Goal: Information Seeking & Learning: Learn about a topic

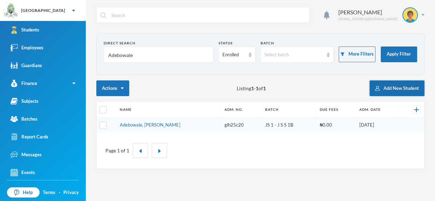
click at [408, 84] on button "Add New Student" at bounding box center [396, 89] width 55 height 16
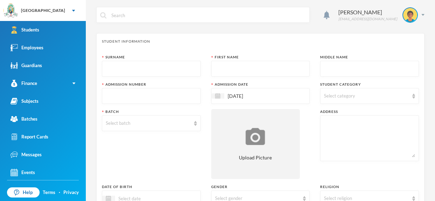
click at [139, 75] on input "text" at bounding box center [151, 69] width 91 height 16
type input "Odumesi"
click at [222, 69] on input "text" at bounding box center [260, 69] width 91 height 16
click at [218, 70] on input "gabriella" at bounding box center [260, 69] width 91 height 16
type input "Gabriella"
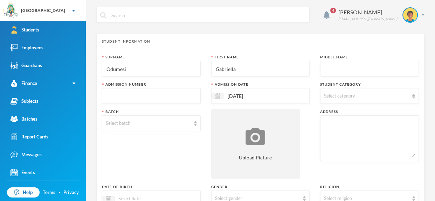
click at [332, 63] on input "text" at bounding box center [369, 69] width 91 height 16
type input "Oluwaseyitimofe"
click at [332, 97] on span "Select category" at bounding box center [339, 96] width 31 height 6
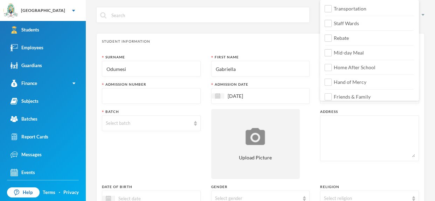
click at [141, 72] on input "Odumesi" at bounding box center [151, 69] width 91 height 16
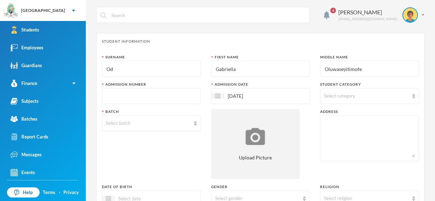
type input "O"
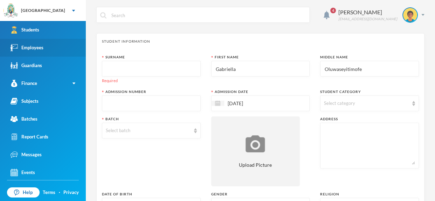
click at [57, 49] on link "Employees" at bounding box center [43, 48] width 86 height 18
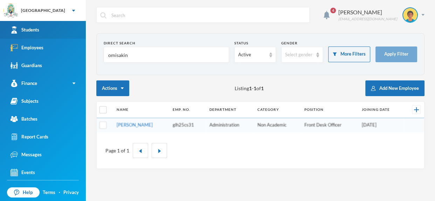
click at [45, 30] on link "Students" at bounding box center [43, 30] width 86 height 18
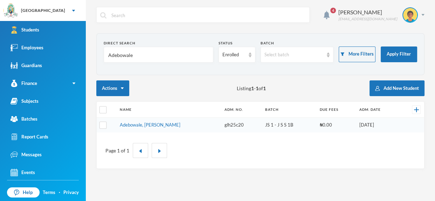
click at [142, 55] on input "Adebowale" at bounding box center [158, 55] width 102 height 16
type input "A"
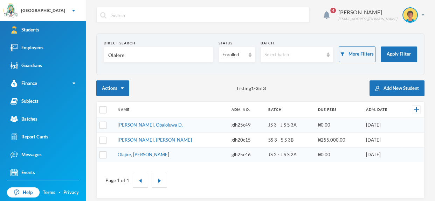
type input "Olalere"
click at [147, 122] on td "Olalere, Obaloluwa D." at bounding box center [171, 125] width 114 height 15
click at [145, 124] on link "Olalere, Obaloluwa D." at bounding box center [150, 125] width 65 height 6
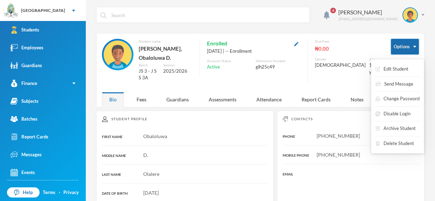
click at [413, 46] on img "button" at bounding box center [414, 47] width 3 height 2
click at [398, 68] on button "Edit Student" at bounding box center [392, 69] width 34 height 13
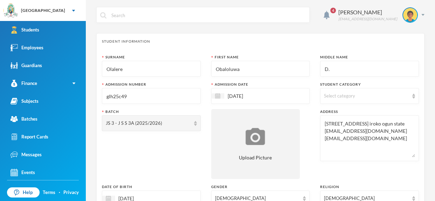
click at [343, 70] on input "D." at bounding box center [369, 69] width 91 height 16
type input "Daniel"
click at [415, 98] on div "Select category" at bounding box center [369, 96] width 99 height 16
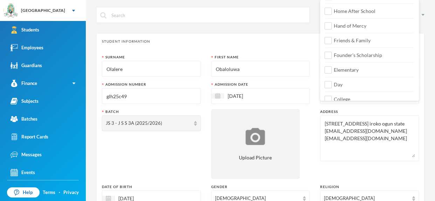
scroll to position [58, 0]
click at [330, 97] on input "College" at bounding box center [328, 97] width 7 height 7
checkbox input "true"
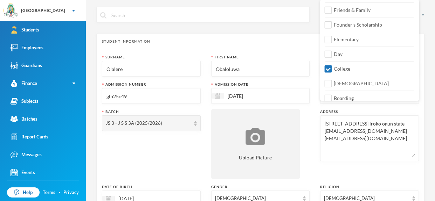
scroll to position [92, 0]
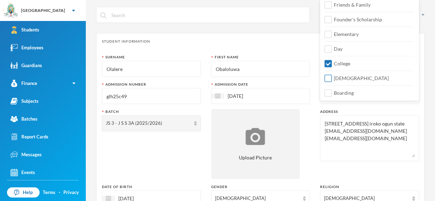
click at [330, 79] on input "Christian" at bounding box center [328, 78] width 7 height 7
checkbox input "true"
click at [330, 91] on input "Boarding" at bounding box center [328, 93] width 7 height 7
checkbox input "true"
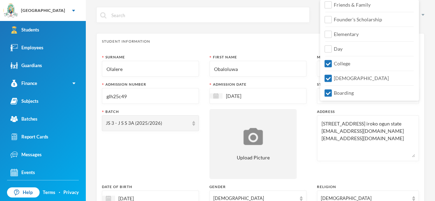
click at [314, 117] on div "Surname Olalere First Name Obaloluwa Middle Name Daniel Admission Number glh25c…" at bounding box center [260, 189] width 317 height 269
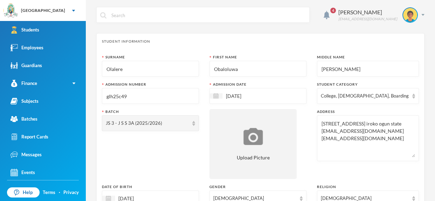
click at [396, 145] on textarea "No 5, Suleiman street, Abule iroko ogun state adediranlolade84@gmail.com olaler…" at bounding box center [368, 138] width 94 height 38
click at [393, 141] on textarea "No 5, Suleiman street, Abule iroko ogun state adediranlolade84@gmail.com olaler…" at bounding box center [368, 138] width 94 height 38
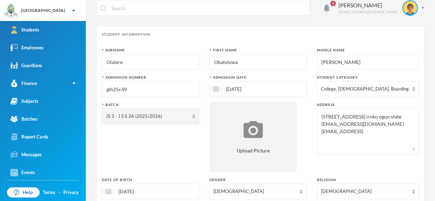
scroll to position [0, 0]
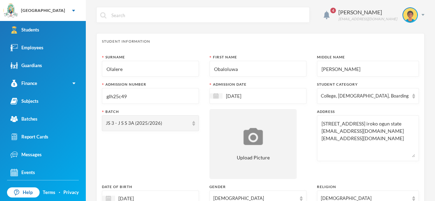
type textarea "No 5, Suleiman street, Abule iroko ogun state adediranlolade84@gmail.com olaler…"
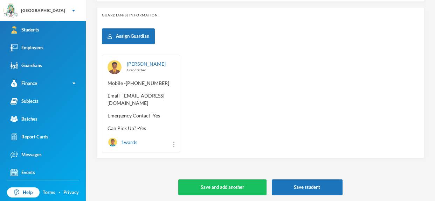
scroll to position [328, 0]
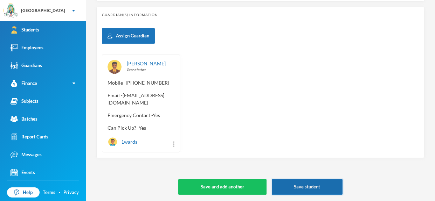
click at [292, 188] on button "Save student" at bounding box center [307, 187] width 71 height 16
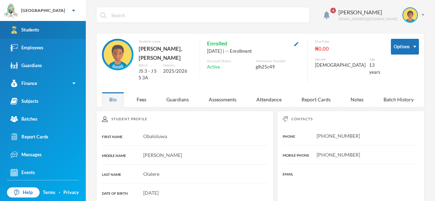
click at [62, 32] on link "Students" at bounding box center [43, 30] width 86 height 18
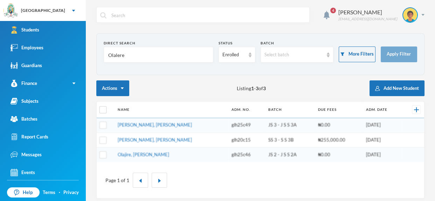
click at [167, 60] on input "Olalere" at bounding box center [158, 55] width 102 height 16
type input "O"
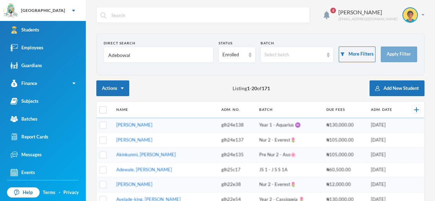
type input "Adebowa"
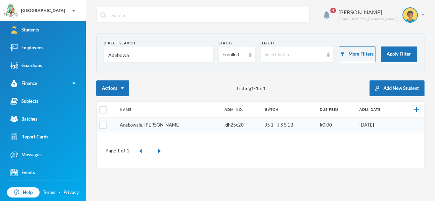
click at [164, 124] on link "Adebowale, [PERSON_NAME]" at bounding box center [150, 125] width 61 height 6
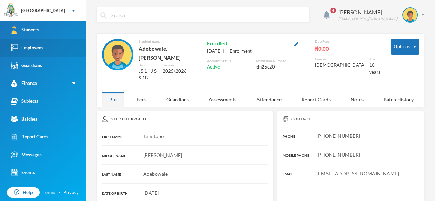
click at [38, 47] on div "Employees" at bounding box center [27, 47] width 33 height 7
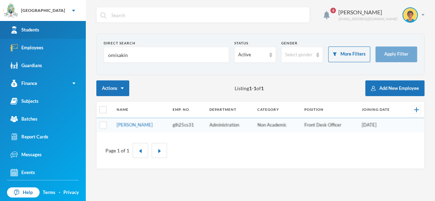
click at [35, 26] on div "Students" at bounding box center [25, 29] width 29 height 7
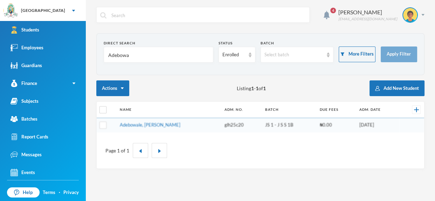
click at [146, 53] on input "Adebowa" at bounding box center [158, 55] width 102 height 16
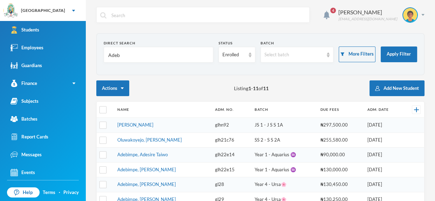
click at [140, 54] on input "Adeb" at bounding box center [158, 55] width 102 height 16
type input "A"
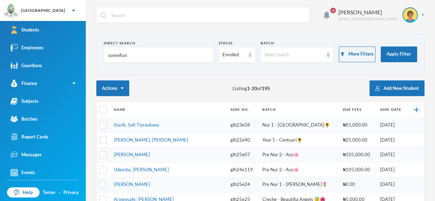
type input "somefun"
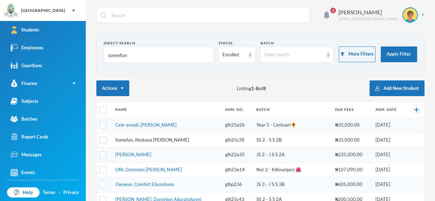
click at [136, 137] on link "Somefun, Ifeoluwa [PERSON_NAME]" at bounding box center [152, 140] width 74 height 6
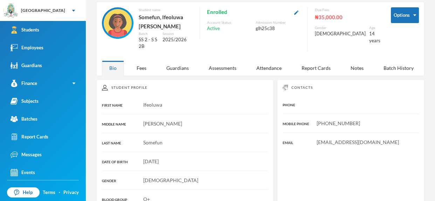
scroll to position [32, 0]
click at [50, 43] on link "Employees" at bounding box center [43, 48] width 86 height 18
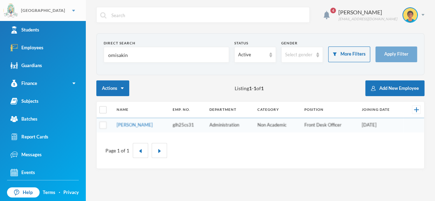
click at [53, 20] on div "[GEOGRAPHIC_DATA]" at bounding box center [43, 10] width 86 height 21
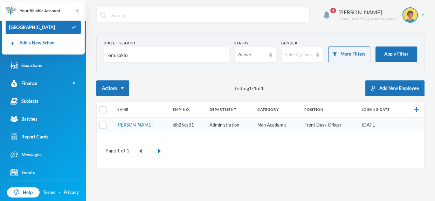
click at [170, 48] on input "omisakin" at bounding box center [166, 55] width 118 height 16
click at [127, 50] on input "omisakin" at bounding box center [166, 55] width 118 height 16
click at [55, 23] on div "[GEOGRAPHIC_DATA]" at bounding box center [43, 28] width 75 height 14
click at [71, 24] on div "[GEOGRAPHIC_DATA]" at bounding box center [43, 28] width 75 height 14
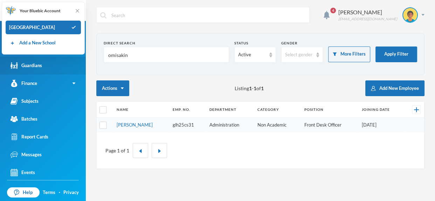
click at [80, 65] on link "Guardians" at bounding box center [43, 66] width 86 height 18
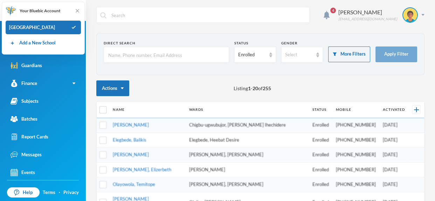
click at [112, 22] on input "text" at bounding box center [208, 15] width 195 height 16
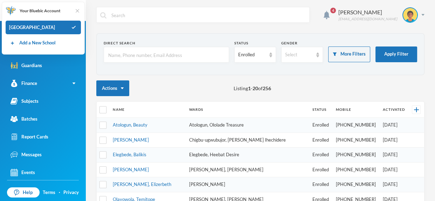
click at [79, 12] on img at bounding box center [77, 10] width 7 height 7
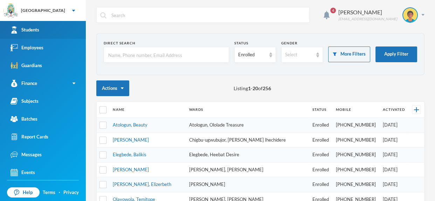
click at [38, 31] on div "Students" at bounding box center [25, 29] width 29 height 7
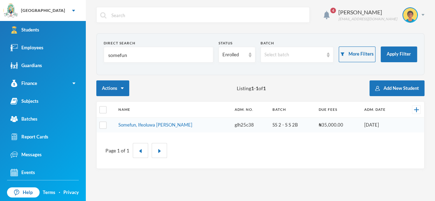
click at [132, 63] on input "somefun" at bounding box center [158, 55] width 102 height 16
type input "s"
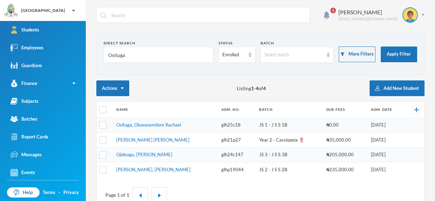
type input "Osituga"
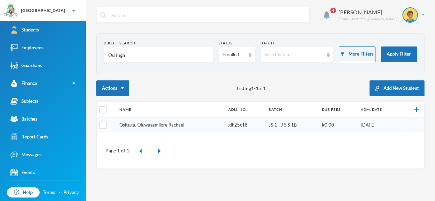
click at [133, 127] on link "Osituga, Oluwasemilore Rachael" at bounding box center [151, 125] width 65 height 6
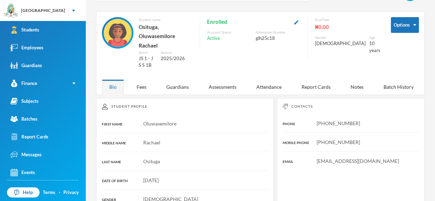
scroll to position [20, 0]
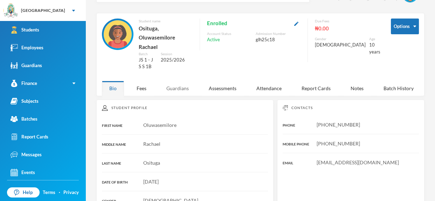
click at [180, 81] on div "Guardians" at bounding box center [177, 88] width 37 height 15
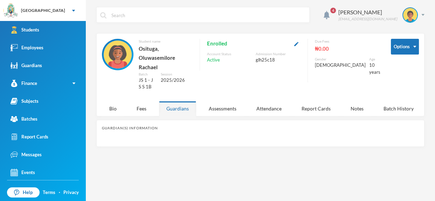
scroll to position [0, 0]
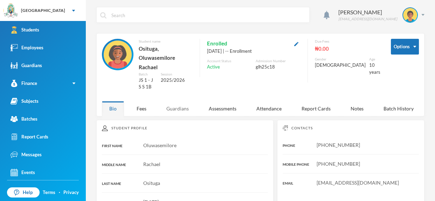
click at [174, 101] on div "Guardians" at bounding box center [177, 108] width 37 height 15
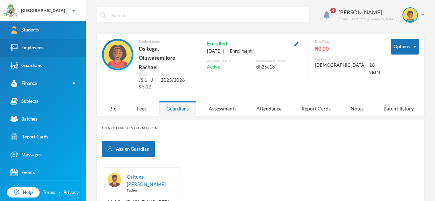
click at [53, 47] on link "Employees" at bounding box center [43, 48] width 86 height 18
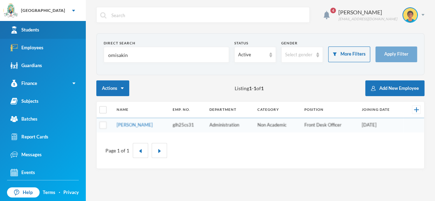
click at [48, 23] on link "Students" at bounding box center [43, 30] width 86 height 18
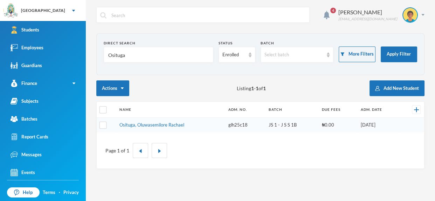
click at [163, 62] on input "Osituga" at bounding box center [158, 55] width 102 height 16
type input "O"
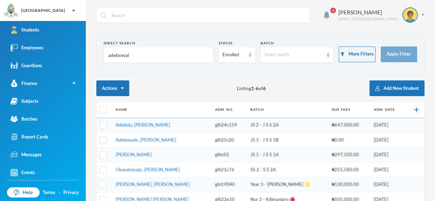
type input "adebowale"
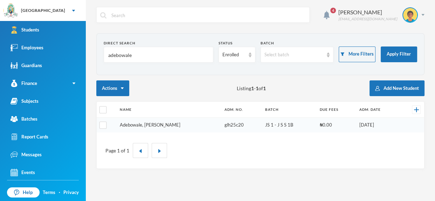
click at [172, 123] on link "Adebowale, [PERSON_NAME]" at bounding box center [150, 125] width 61 height 6
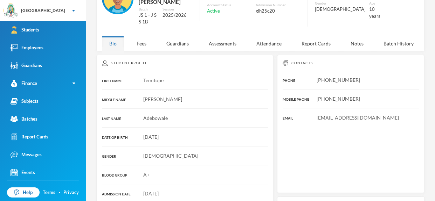
scroll to position [57, 0]
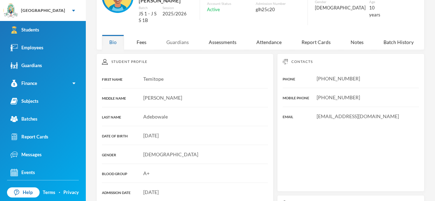
click at [180, 41] on div "Guardians" at bounding box center [177, 42] width 37 height 15
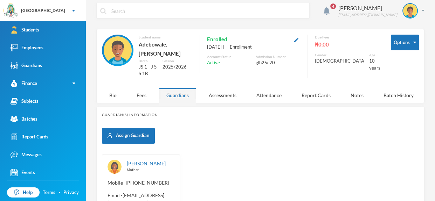
scroll to position [4, 0]
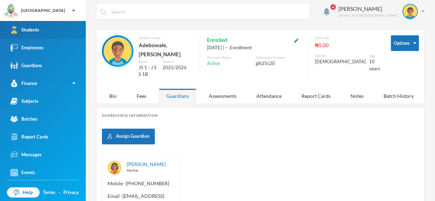
click at [23, 36] on link "Students" at bounding box center [43, 30] width 86 height 18
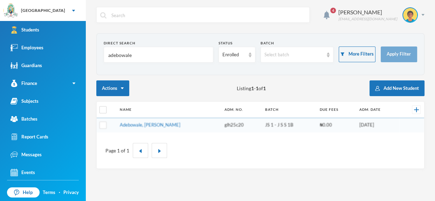
click at [127, 56] on input "adebowale" at bounding box center [158, 55] width 102 height 16
click at [134, 56] on input "adebowale" at bounding box center [158, 55] width 102 height 16
type input "a"
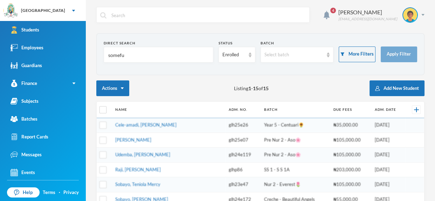
type input "somefun"
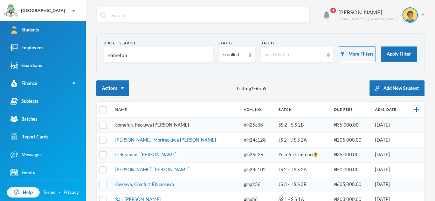
click at [144, 125] on link "Somefun, Ifeoluwa [PERSON_NAME]" at bounding box center [152, 125] width 74 height 6
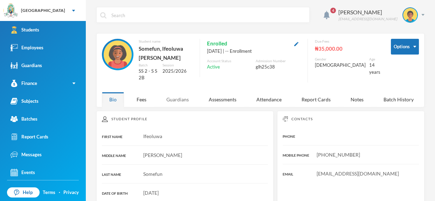
click at [181, 92] on div "Guardians" at bounding box center [177, 99] width 37 height 15
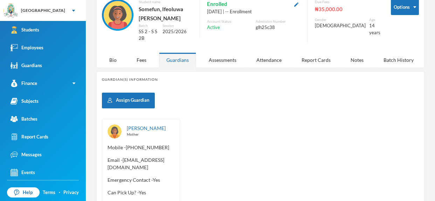
scroll to position [46, 0]
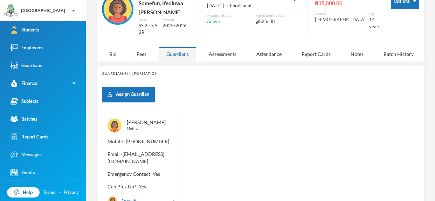
click at [153, 119] on link "[PERSON_NAME]" at bounding box center [146, 122] width 39 height 6
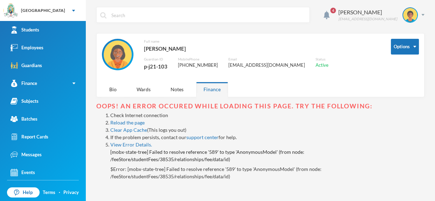
click at [152, 65] on div "p-j21-103" at bounding box center [155, 66] width 23 height 9
click at [144, 68] on div "p-j21-103" at bounding box center [155, 66] width 23 height 9
click at [161, 64] on div "p-j21-103" at bounding box center [155, 66] width 23 height 9
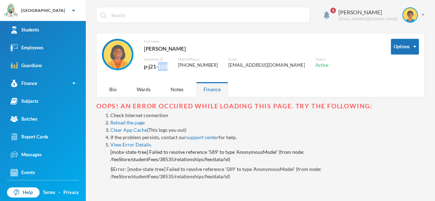
click at [131, 68] on div "Full name [PERSON_NAME] Guardian ID p-j21-103 Mobile Phone [PHONE_NUMBER] Email…" at bounding box center [241, 59] width 278 height 40
click at [159, 65] on div "p-j21-103" at bounding box center [155, 66] width 23 height 9
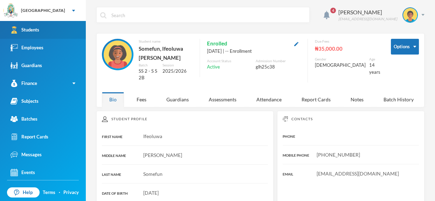
click at [40, 28] on link "Students" at bounding box center [43, 30] width 86 height 18
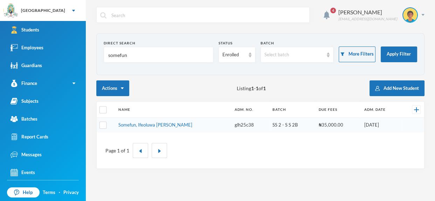
click at [135, 50] on input "somefun" at bounding box center [158, 55] width 102 height 16
type input "s"
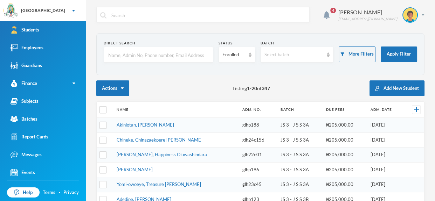
click at [129, 55] on input "text" at bounding box center [158, 55] width 102 height 16
click at [127, 58] on input "text" at bounding box center [158, 55] width 102 height 16
click at [142, 52] on input "text" at bounding box center [158, 55] width 102 height 16
click at [140, 53] on input "text" at bounding box center [158, 55] width 102 height 16
click at [119, 58] on input "text" at bounding box center [158, 55] width 102 height 16
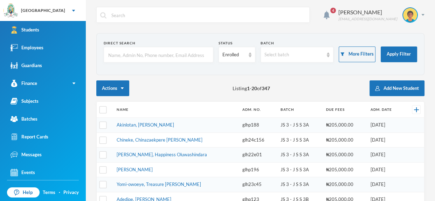
click at [135, 57] on input "text" at bounding box center [158, 55] width 102 height 16
click at [133, 56] on input "text" at bounding box center [158, 55] width 102 height 16
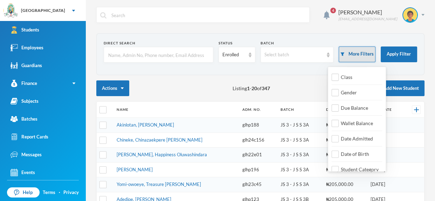
click at [371, 53] on button "More Filters" at bounding box center [357, 55] width 36 height 16
click at [335, 139] on input "Date Admitted" at bounding box center [335, 138] width 7 height 7
checkbox input "true"
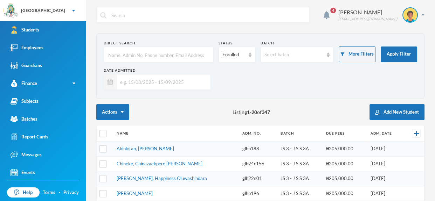
click at [176, 84] on input "text" at bounding box center [162, 82] width 90 height 16
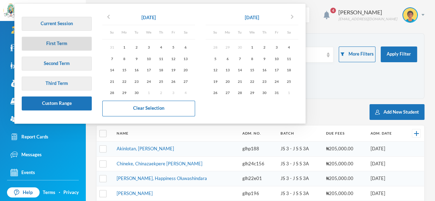
click at [64, 42] on button "First Term" at bounding box center [57, 44] width 70 height 14
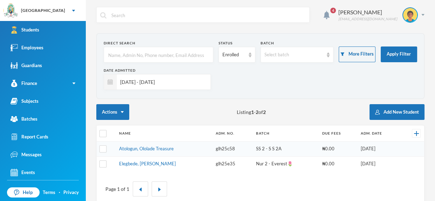
click at [162, 81] on input "[DATE] - [DATE]" at bounding box center [162, 82] width 90 height 16
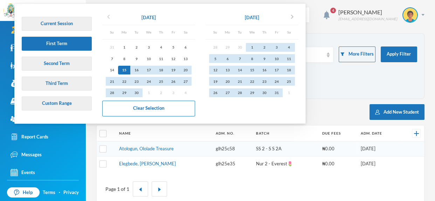
click at [110, 15] on icon "chevron_left" at bounding box center [108, 17] width 8 height 8
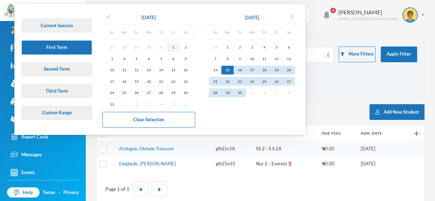
click at [174, 47] on div "1" at bounding box center [173, 47] width 12 height 9
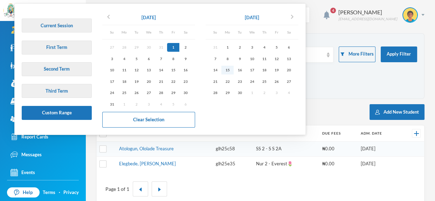
click at [230, 71] on div "15" at bounding box center [227, 70] width 12 height 9
type input "[DATE] - [DATE]"
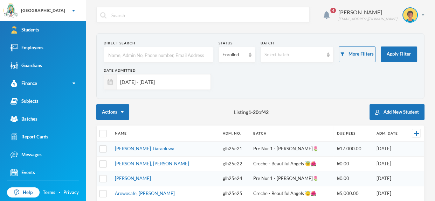
click at [171, 86] on input "[DATE] - [DATE]" at bounding box center [162, 82] width 90 height 16
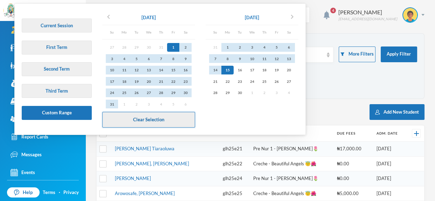
click at [154, 120] on button "Clear Selection" at bounding box center [148, 120] width 93 height 16
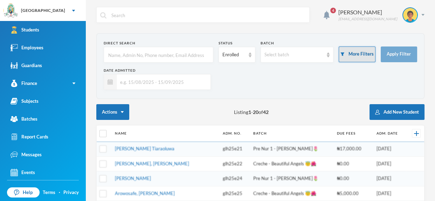
click at [355, 56] on button "More Filters" at bounding box center [357, 55] width 36 height 16
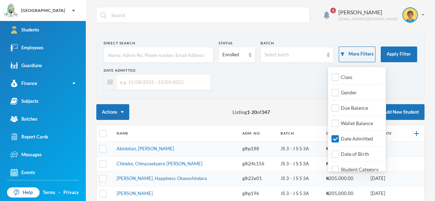
click at [335, 141] on input "Date Admitted" at bounding box center [335, 138] width 7 height 7
checkbox input "false"
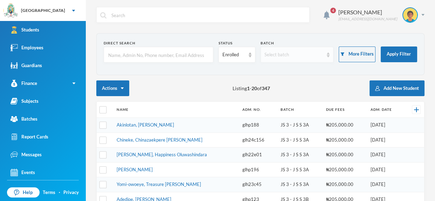
click at [284, 57] on div "Select batch" at bounding box center [293, 54] width 59 height 7
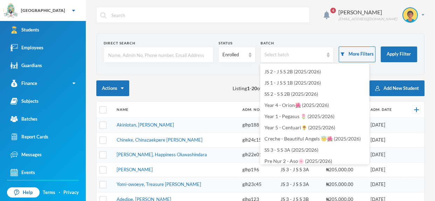
scroll to position [101, 0]
click at [366, 54] on button "More Filters" at bounding box center [357, 55] width 36 height 16
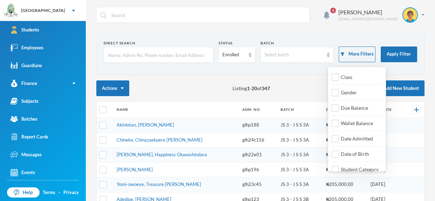
click at [364, 77] on div "Class Gender Due Balance Wallet Balance Date Admitted Date of Birth Student Cat…" at bounding box center [357, 119] width 58 height 105
click at [344, 79] on span "Class" at bounding box center [346, 77] width 17 height 6
click at [339, 79] on input "Class" at bounding box center [335, 77] width 7 height 7
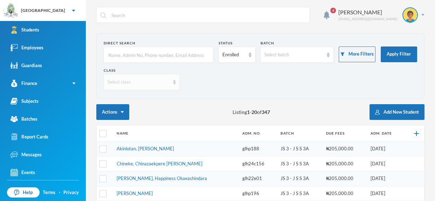
click at [153, 78] on div "Select class" at bounding box center [142, 82] width 76 height 16
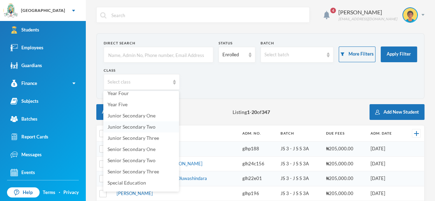
scroll to position [95, 0]
click at [129, 113] on span "Junior Secondary One" at bounding box center [131, 115] width 48 height 6
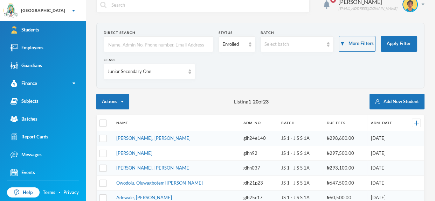
scroll to position [9, 0]
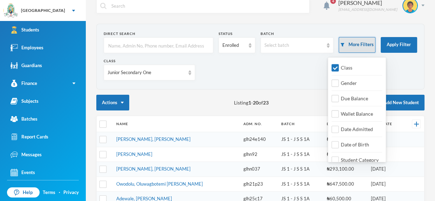
click at [364, 41] on button "More Filters" at bounding box center [357, 45] width 36 height 16
click at [335, 64] on input "Class" at bounding box center [335, 67] width 7 height 7
checkbox input "false"
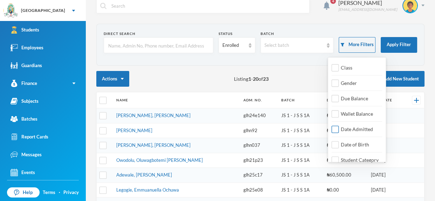
click at [338, 126] on input "Date Admitted" at bounding box center [335, 129] width 7 height 7
checkbox input "true"
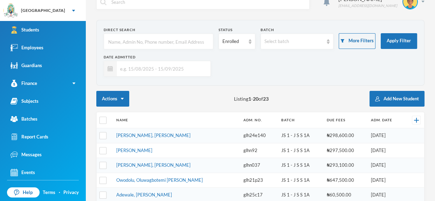
scroll to position [0, 0]
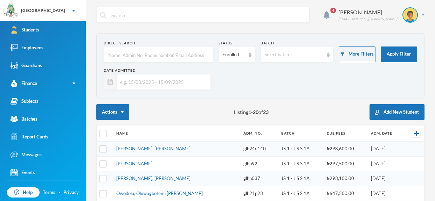
click at [182, 85] on input "text" at bounding box center [162, 82] width 90 height 16
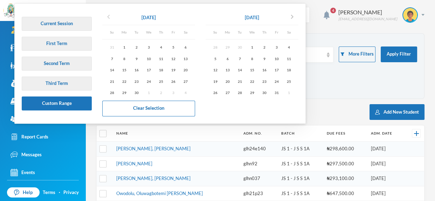
click at [107, 15] on icon "chevron_left" at bounding box center [108, 17] width 8 height 8
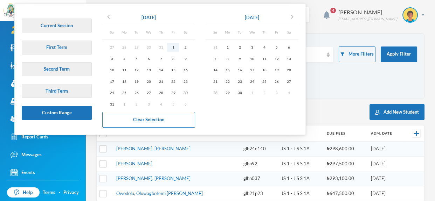
click at [173, 47] on div "1" at bounding box center [173, 47] width 12 height 9
click at [228, 70] on div "15" at bounding box center [227, 70] width 12 height 9
type input "[DATE] - [DATE]"
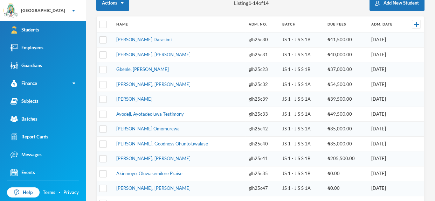
scroll to position [104, 0]
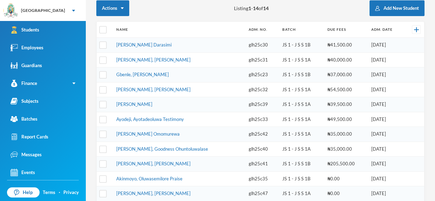
click at [189, 43] on td "[PERSON_NAME] Darasimi" at bounding box center [179, 45] width 132 height 15
click at [188, 44] on td "[PERSON_NAME] Darasimi" at bounding box center [179, 45] width 132 height 15
click at [172, 45] on link "[PERSON_NAME] Darasimi" at bounding box center [143, 45] width 55 height 6
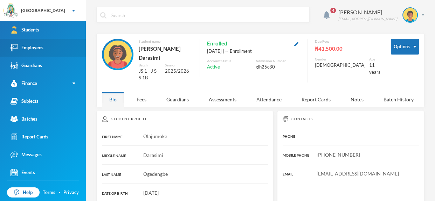
click at [69, 44] on link "Employees" at bounding box center [43, 48] width 86 height 18
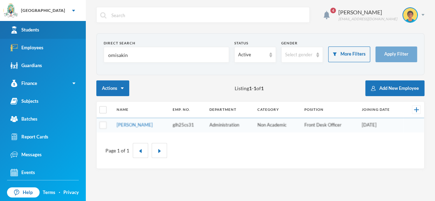
click at [62, 33] on link "Students" at bounding box center [43, 30] width 86 height 18
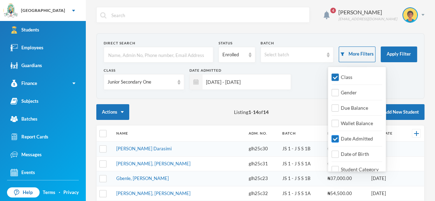
click at [337, 136] on input "Date Admitted" at bounding box center [335, 138] width 7 height 7
checkbox input "false"
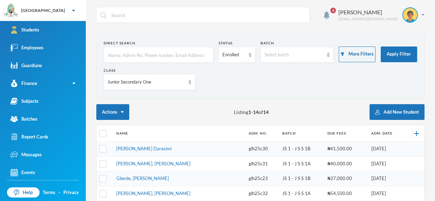
click at [173, 59] on input "text" at bounding box center [158, 55] width 102 height 16
click at [156, 56] on input "text" at bounding box center [158, 55] width 102 height 16
click at [55, 28] on link "Students" at bounding box center [43, 30] width 86 height 18
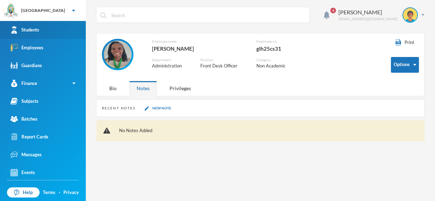
click at [44, 32] on link "Students" at bounding box center [43, 30] width 86 height 18
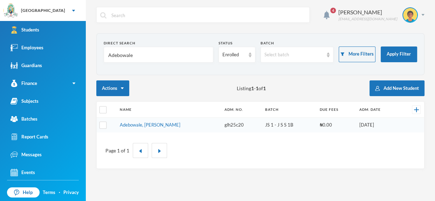
click at [161, 57] on input "Adebowale" at bounding box center [158, 55] width 102 height 16
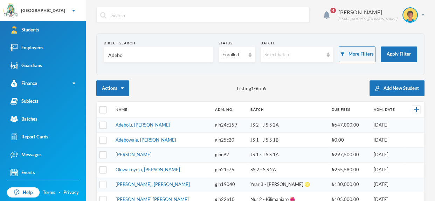
click at [146, 51] on input "Adebo" at bounding box center [158, 55] width 102 height 16
type input "A"
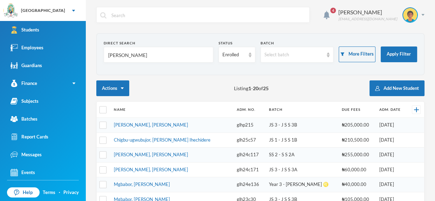
type input "mcdonald"
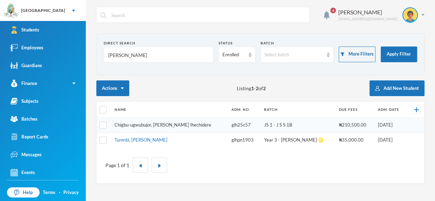
click at [172, 124] on link "Chigbu-ugwubujor, [PERSON_NAME] Ihechidere" at bounding box center [162, 125] width 97 height 6
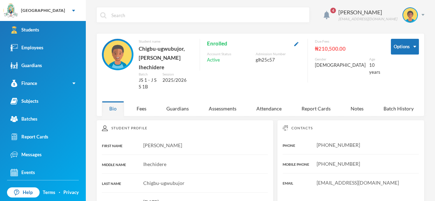
click at [253, 142] on div "Mcdonald" at bounding box center [185, 145] width 166 height 7
click at [180, 20] on input "text" at bounding box center [208, 15] width 195 height 16
click at [180, 15] on input "text" at bounding box center [208, 15] width 195 height 16
click at [74, 43] on link "Employees" at bounding box center [43, 48] width 86 height 18
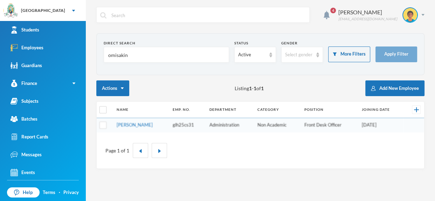
click at [154, 65] on form "Direct Search omisakin Status Active Gender Select gender More Filters Apply Fi…" at bounding box center [260, 54] width 313 height 27
click at [150, 57] on input "omisakin" at bounding box center [166, 55] width 118 height 16
type input "o"
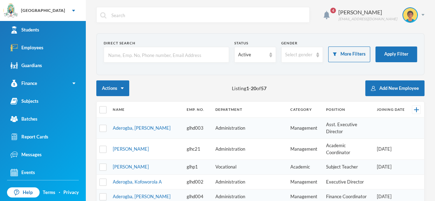
click at [153, 54] on input "text" at bounding box center [166, 55] width 118 height 16
click at [120, 14] on input "text" at bounding box center [208, 15] width 195 height 16
click at [128, 21] on input "text" at bounding box center [208, 15] width 195 height 16
click at [122, 15] on input "text" at bounding box center [208, 15] width 195 height 16
click at [40, 30] on link "Students" at bounding box center [43, 30] width 86 height 18
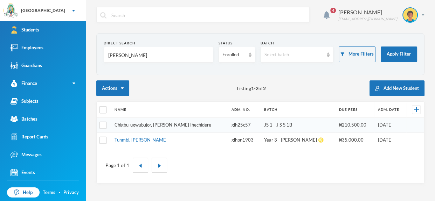
click at [167, 124] on link "Chigbu-ugwubujor, [PERSON_NAME] Ihechidere" at bounding box center [162, 125] width 97 height 6
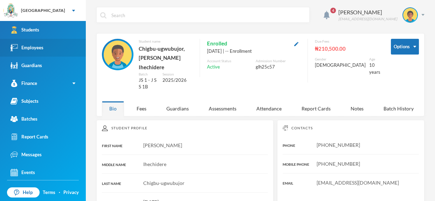
click at [27, 43] on link "Employees" at bounding box center [43, 48] width 86 height 18
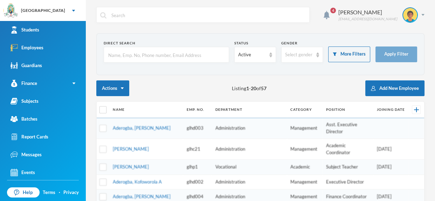
click at [168, 52] on input "text" at bounding box center [166, 55] width 118 height 16
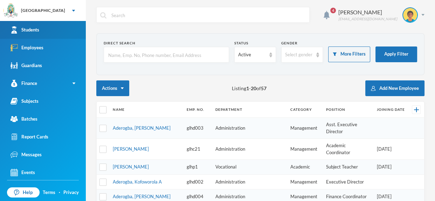
click at [78, 28] on link "Students" at bounding box center [43, 30] width 86 height 18
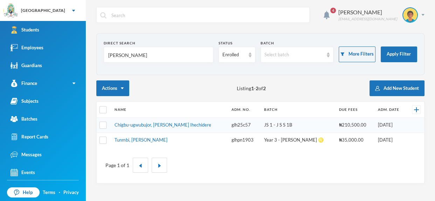
click at [158, 53] on input "mcdonald" at bounding box center [158, 55] width 102 height 16
type input "m"
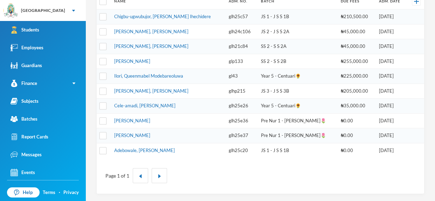
scroll to position [106, 0]
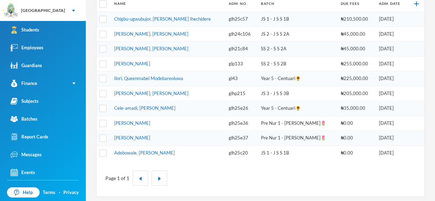
click at [220, 152] on td "Adebowale, [PERSON_NAME]" at bounding box center [168, 153] width 115 height 15
click at [186, 82] on td "Ilori, Queenmabel Modebareoluwa" at bounding box center [168, 78] width 115 height 15
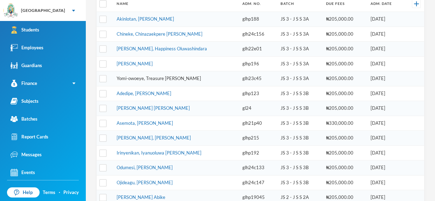
click at [179, 77] on link "Yomi-owoeye, Treasure [PERSON_NAME]" at bounding box center [159, 79] width 84 height 6
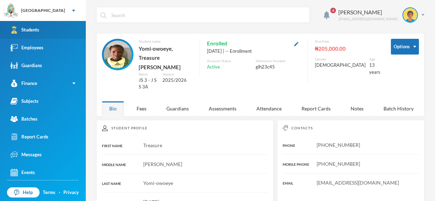
click at [26, 26] on div "Students" at bounding box center [25, 29] width 29 height 7
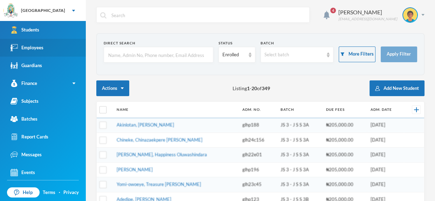
click at [38, 49] on div "Employees" at bounding box center [27, 47] width 33 height 7
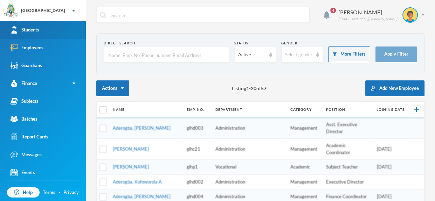
click at [35, 29] on div "Students" at bounding box center [25, 29] width 29 height 7
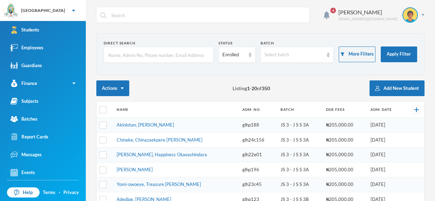
click at [179, 56] on input "text" at bounding box center [158, 55] width 102 height 16
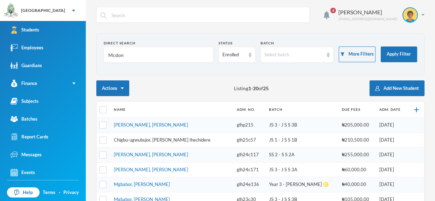
type input "Mcdon"
click at [175, 124] on td "[PERSON_NAME], [PERSON_NAME]" at bounding box center [171, 125] width 123 height 15
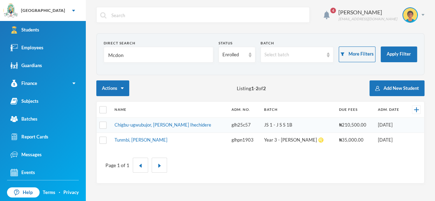
click at [175, 124] on link "Chigbu-ugwubujor, [PERSON_NAME] Ihechidere" at bounding box center [162, 125] width 97 height 6
click at [163, 55] on input "Mcdon" at bounding box center [158, 55] width 102 height 16
type input "M"
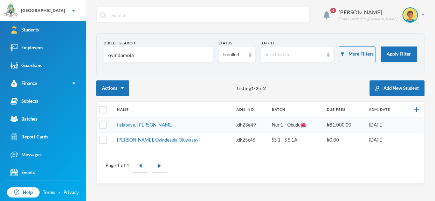
click at [167, 58] on input "oyindamola" at bounding box center [158, 55] width 102 height 16
type input "o"
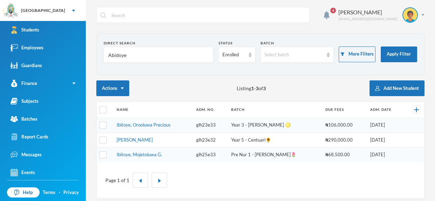
click at [145, 59] on input "Abidoye" at bounding box center [158, 55] width 102 height 16
click at [134, 53] on input "Abidoye" at bounding box center [158, 55] width 102 height 16
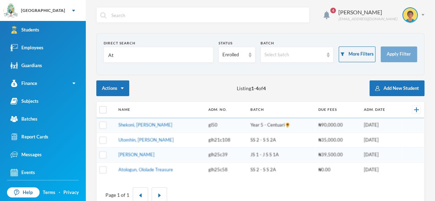
type input "A"
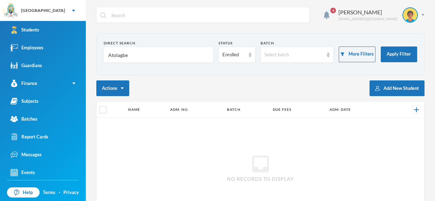
type input "Atolagb"
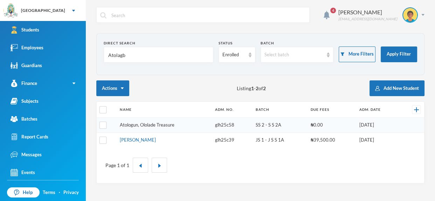
click at [168, 124] on link "Atologun, Ololade Treasure" at bounding box center [147, 125] width 55 height 6
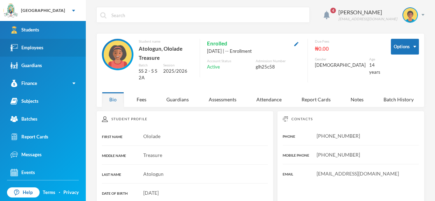
click at [76, 48] on link "Employees" at bounding box center [43, 48] width 86 height 18
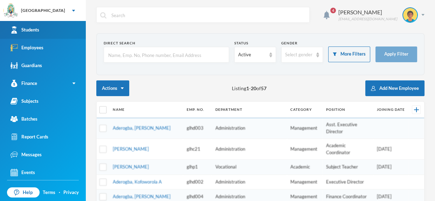
click at [66, 29] on link "Students" at bounding box center [43, 30] width 86 height 18
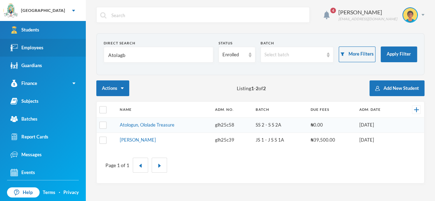
click at [55, 47] on link "Employees" at bounding box center [43, 48] width 86 height 18
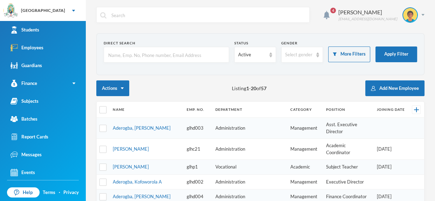
click at [122, 54] on input "text" at bounding box center [166, 55] width 118 height 16
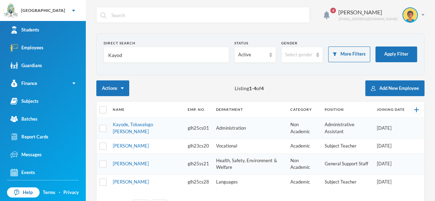
type input "Kayode"
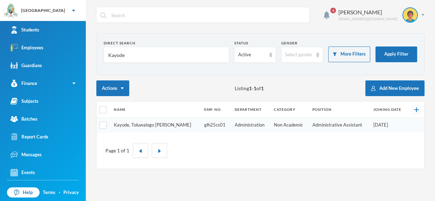
click at [155, 125] on link "Kayode, Toluwalogo E." at bounding box center [152, 125] width 77 height 6
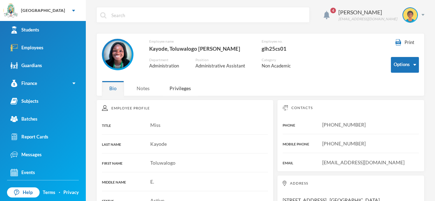
click at [147, 88] on div "Notes" at bounding box center [143, 88] width 28 height 15
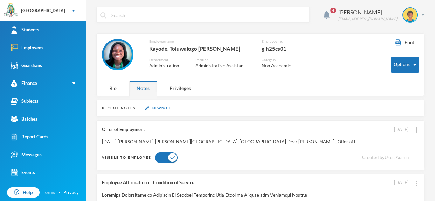
click at [252, 139] on div "03 January, 2025 Kayode, Toluwalogo Esther Lagos, Nigeria Dear Miss Kayode,, Of…" at bounding box center [229, 142] width 255 height 7
click at [418, 126] on div at bounding box center [416, 129] width 5 height 7
click at [408, 150] on button "Edit Note" at bounding box center [401, 148] width 28 height 13
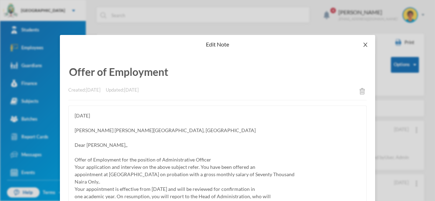
click at [370, 48] on span "Close" at bounding box center [365, 45] width 20 height 20
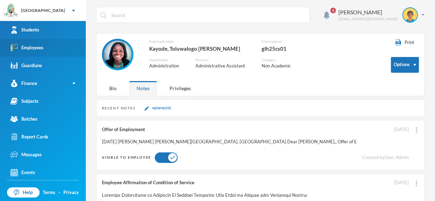
click at [40, 50] on div "Employees" at bounding box center [27, 47] width 33 height 7
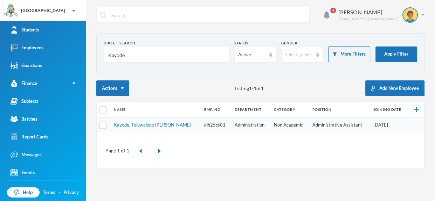
click at [127, 55] on input "Kayode" at bounding box center [166, 55] width 118 height 16
type input "K"
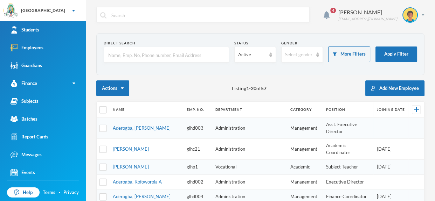
click at [147, 57] on input "text" at bounding box center [166, 55] width 118 height 16
click at [155, 56] on input "text" at bounding box center [166, 55] width 118 height 16
click at [179, 58] on input "text" at bounding box center [166, 55] width 118 height 16
click at [152, 56] on input "text" at bounding box center [166, 55] width 118 height 16
click at [33, 26] on link "Students" at bounding box center [43, 30] width 86 height 18
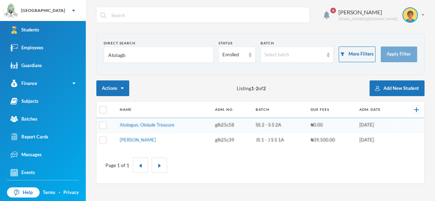
click at [138, 52] on input "Atolagb" at bounding box center [158, 55] width 102 height 16
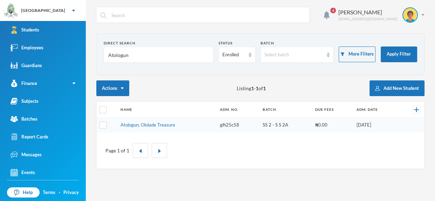
click at [197, 52] on input "Atologun" at bounding box center [158, 55] width 102 height 16
type input "A"
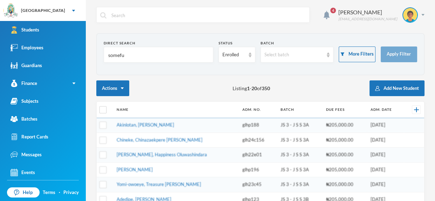
type input "somefun"
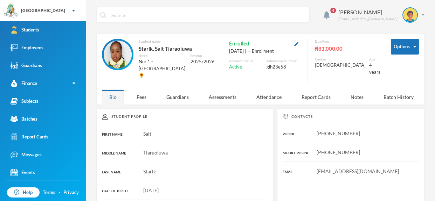
click at [221, 8] on input "text" at bounding box center [208, 15] width 195 height 16
click at [217, 13] on input "text" at bounding box center [208, 15] width 195 height 16
click at [215, 16] on input "text" at bounding box center [208, 15] width 195 height 16
click at [190, 15] on input "text" at bounding box center [208, 15] width 195 height 16
click at [163, 18] on input "text" at bounding box center [208, 15] width 195 height 16
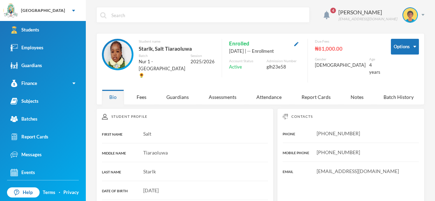
click at [126, 18] on input "text" at bounding box center [208, 15] width 195 height 16
click at [125, 18] on input "text" at bounding box center [208, 15] width 195 height 16
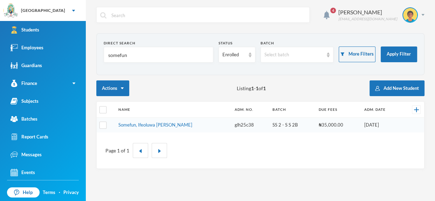
click at [153, 14] on input "text" at bounding box center [208, 15] width 195 height 16
click at [153, 53] on input "somefun" at bounding box center [158, 55] width 102 height 16
type input "s"
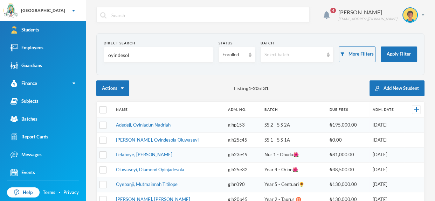
type input "oyindesola"
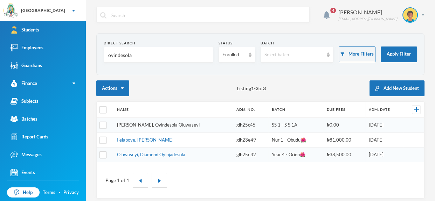
click at [156, 125] on link "[PERSON_NAME], Oyindesola Oluwaseyi" at bounding box center [158, 125] width 83 height 6
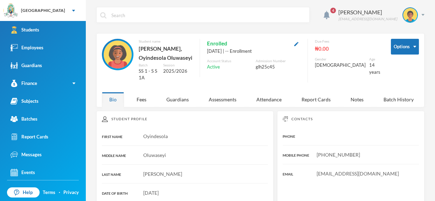
click at [119, 174] on div "Kayode-ogundele" at bounding box center [185, 173] width 166 height 7
click at [175, 8] on input "text" at bounding box center [208, 15] width 195 height 16
click at [175, 9] on input "text" at bounding box center [208, 15] width 195 height 16
click at [37, 48] on div "Employees" at bounding box center [27, 47] width 33 height 7
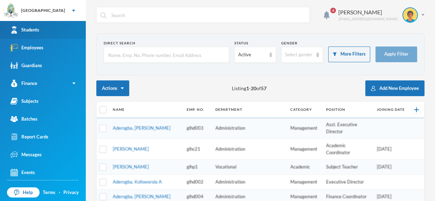
click at [49, 25] on link "Students" at bounding box center [43, 30] width 86 height 18
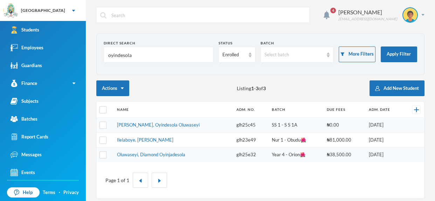
click at [146, 58] on input "oyindesola" at bounding box center [158, 55] width 102 height 16
type input "o"
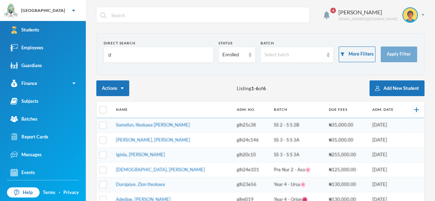
type input "i"
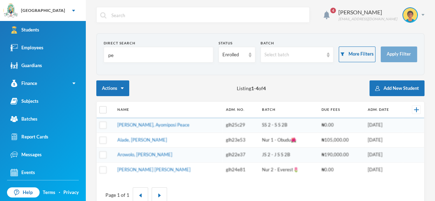
type input "p"
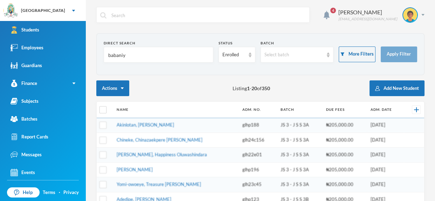
type input "babani"
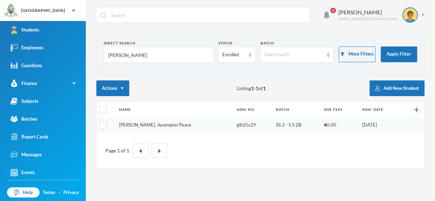
click at [161, 127] on link "[PERSON_NAME], Ayomiposi Peace" at bounding box center [155, 125] width 72 height 6
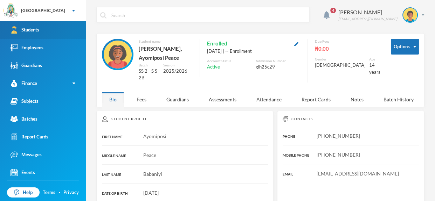
click at [56, 33] on link "Students" at bounding box center [43, 30] width 86 height 18
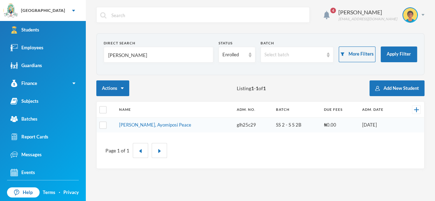
click at [129, 61] on input "babani" at bounding box center [158, 55] width 102 height 16
type input "b"
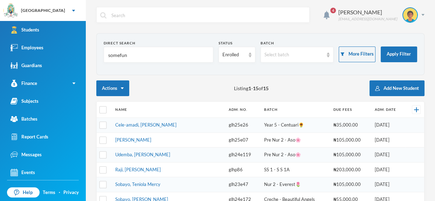
click at [158, 51] on input "somefun" at bounding box center [158, 55] width 102 height 16
type input "somefu"
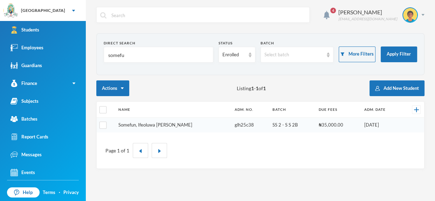
click at [131, 125] on link "Somefun, Ifeoluwa [PERSON_NAME]" at bounding box center [155, 125] width 74 height 6
